Goal: Find specific page/section: Find specific page/section

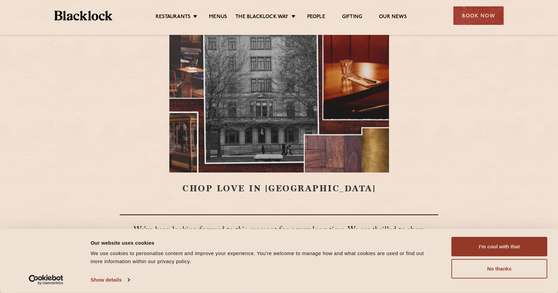
scroll to position [38, 0]
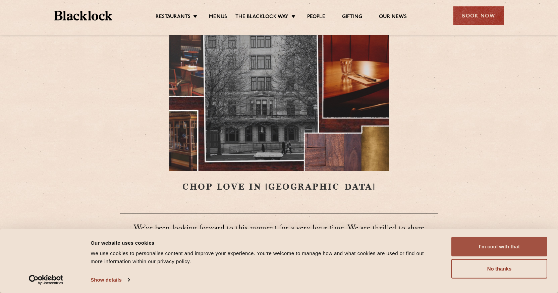
click at [478, 251] on button "I'm cool with that" at bounding box center [500, 246] width 96 height 19
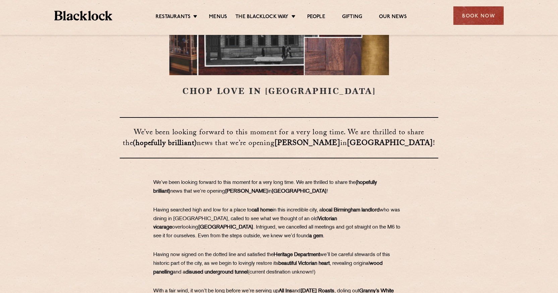
scroll to position [129, 0]
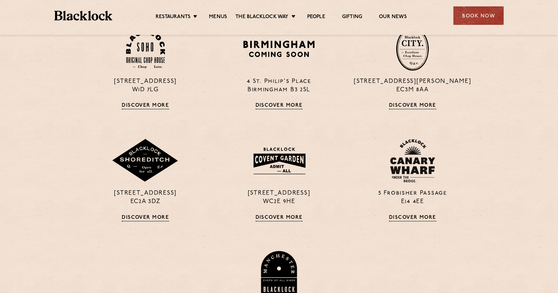
scroll to position [310, 0]
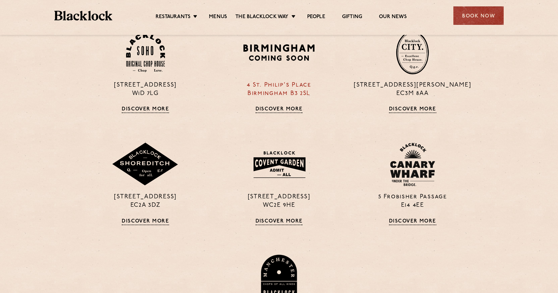
click at [270, 111] on link "Discover More" at bounding box center [279, 109] width 47 height 7
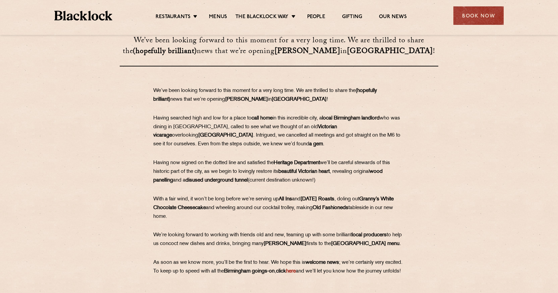
scroll to position [227, 0]
